Goal: Task Accomplishment & Management: Use online tool/utility

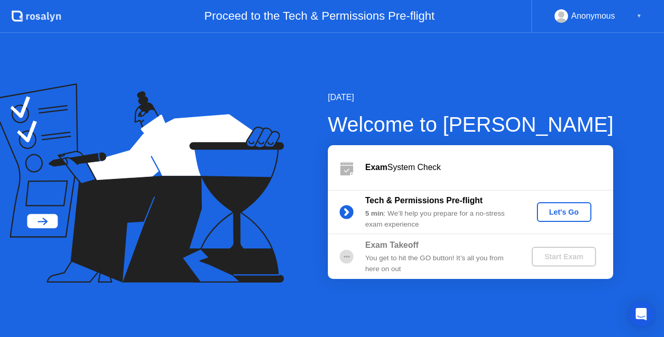
click at [556, 215] on div "Let's Go" at bounding box center [564, 212] width 46 height 8
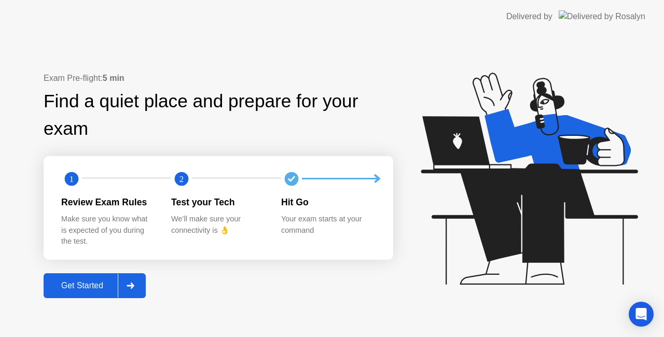
click at [75, 285] on div "Get Started" at bounding box center [82, 285] width 71 height 9
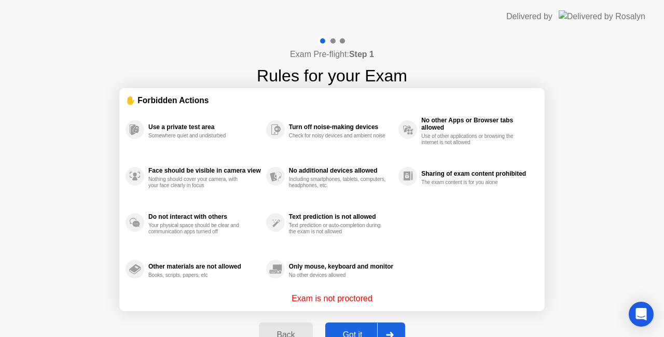
click at [340, 328] on button "Got it" at bounding box center [365, 335] width 80 height 25
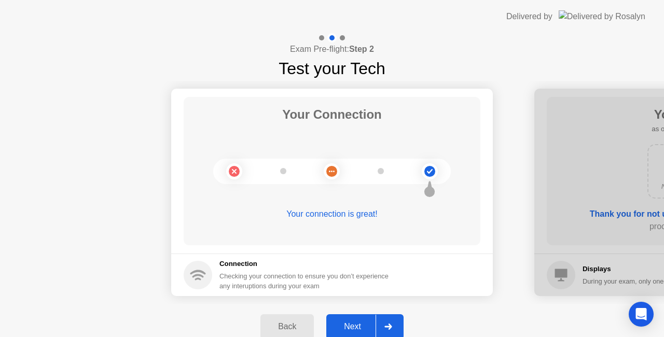
click at [350, 324] on div "Next" at bounding box center [352, 326] width 46 height 9
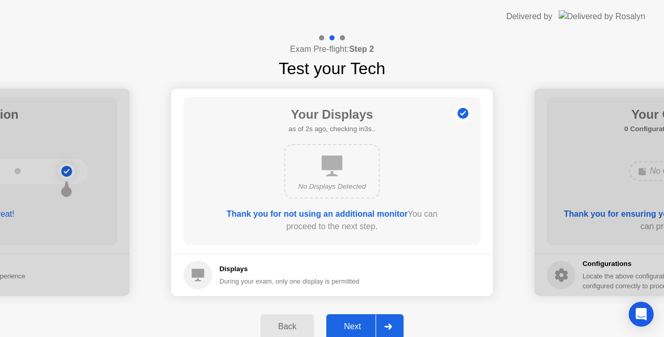
click at [357, 325] on div "Next" at bounding box center [352, 326] width 46 height 9
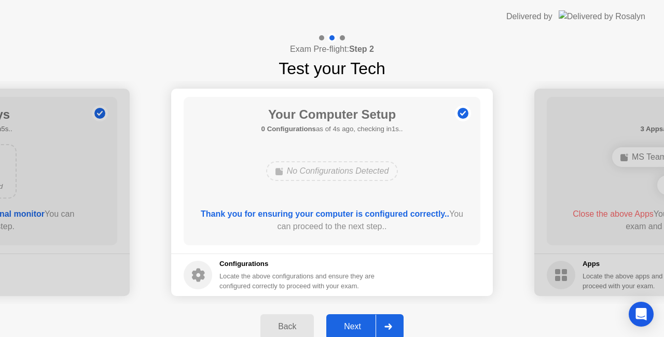
click at [349, 325] on div "Next" at bounding box center [352, 326] width 46 height 9
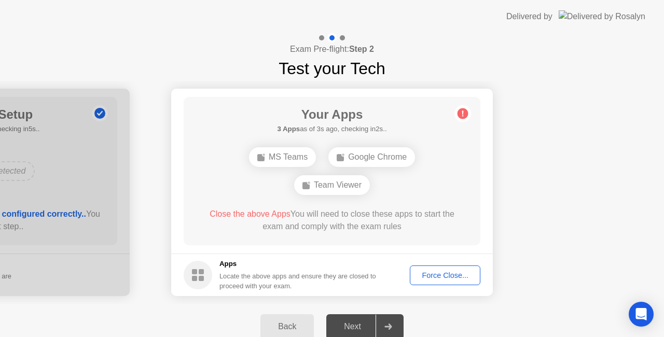
click at [377, 266] on h5 "Apps" at bounding box center [297, 264] width 157 height 10
click at [433, 277] on div "Force Close..." at bounding box center [444, 275] width 63 height 8
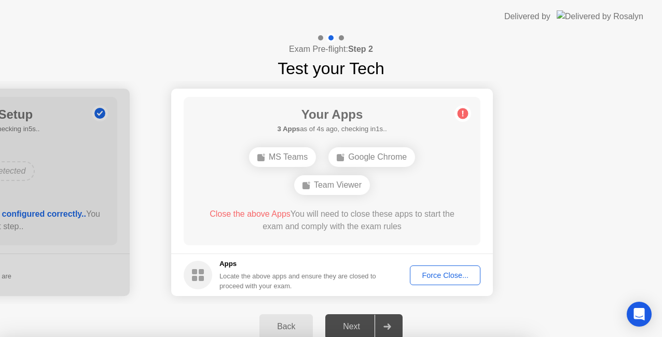
click at [656, 337] on div at bounding box center [331, 337] width 662 height 0
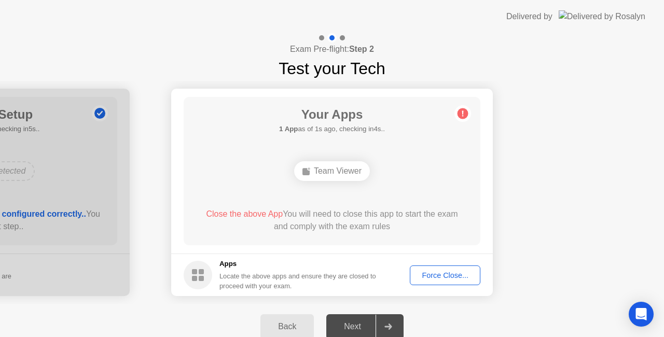
click at [432, 275] on div "Force Close..." at bounding box center [444, 275] width 63 height 8
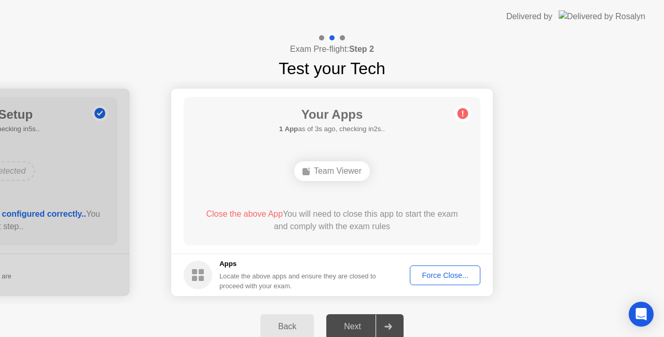
click at [440, 273] on div "Force Close..." at bounding box center [444, 275] width 63 height 8
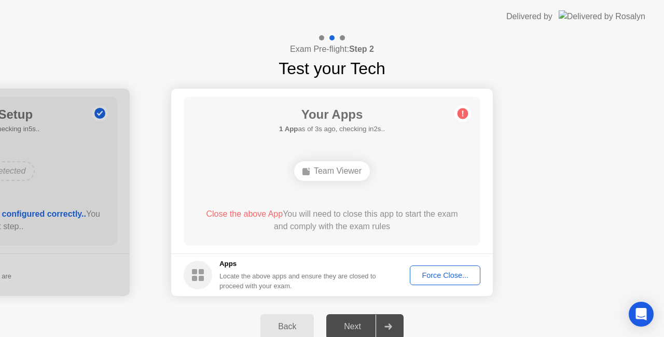
click at [443, 275] on div "Force Close..." at bounding box center [444, 275] width 63 height 8
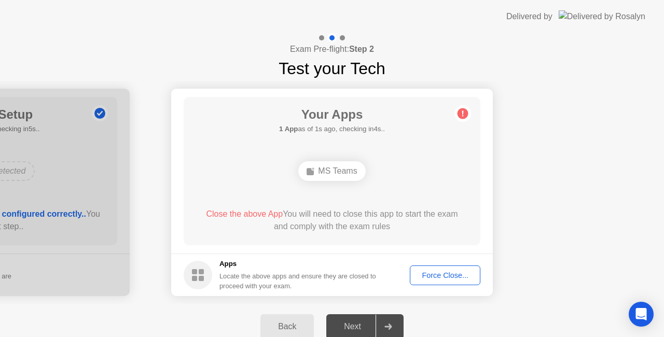
click at [446, 278] on div "Force Close..." at bounding box center [444, 275] width 63 height 8
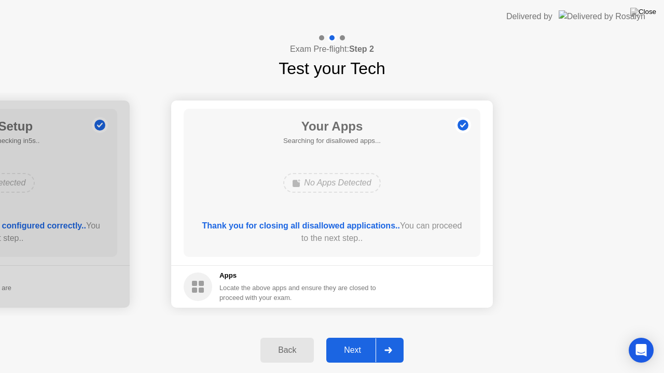
click at [352, 337] on div "Next" at bounding box center [352, 350] width 46 height 9
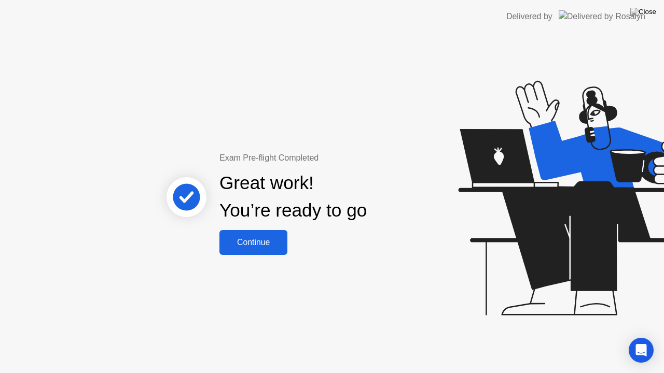
click at [257, 238] on div "Continue" at bounding box center [254, 242] width 62 height 9
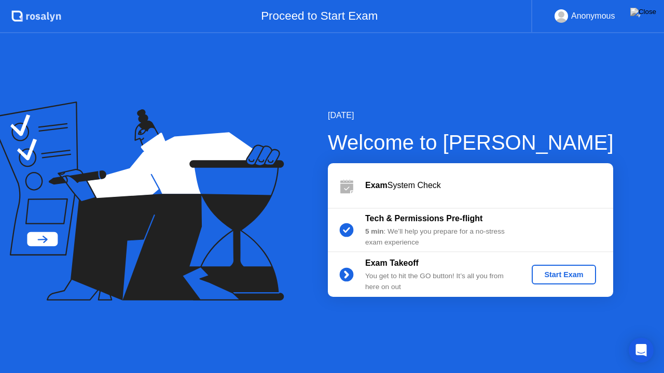
click at [487, 238] on div "5 min : We’ll help you prepare for a no-stress exam experience" at bounding box center [439, 237] width 149 height 21
click at [550, 276] on div "Start Exam" at bounding box center [564, 275] width 56 height 8
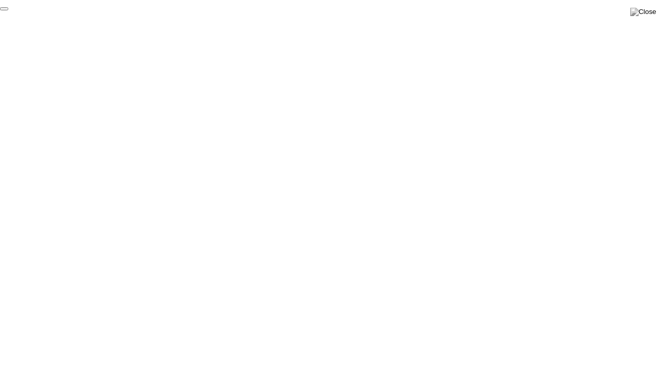
click div "End Proctoring Session"
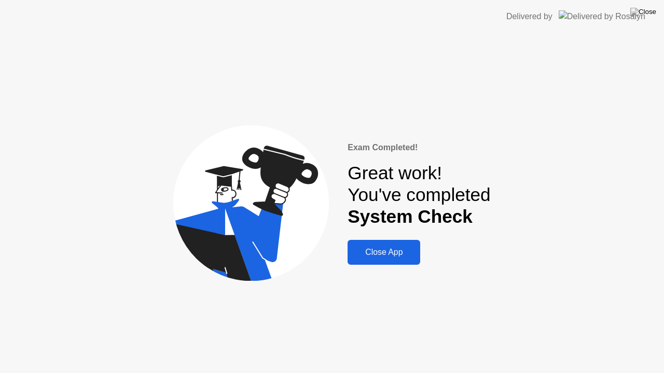
click at [389, 256] on div "Close App" at bounding box center [384, 252] width 66 height 9
